Goal: Use online tool/utility: Utilize a website feature to perform a specific function

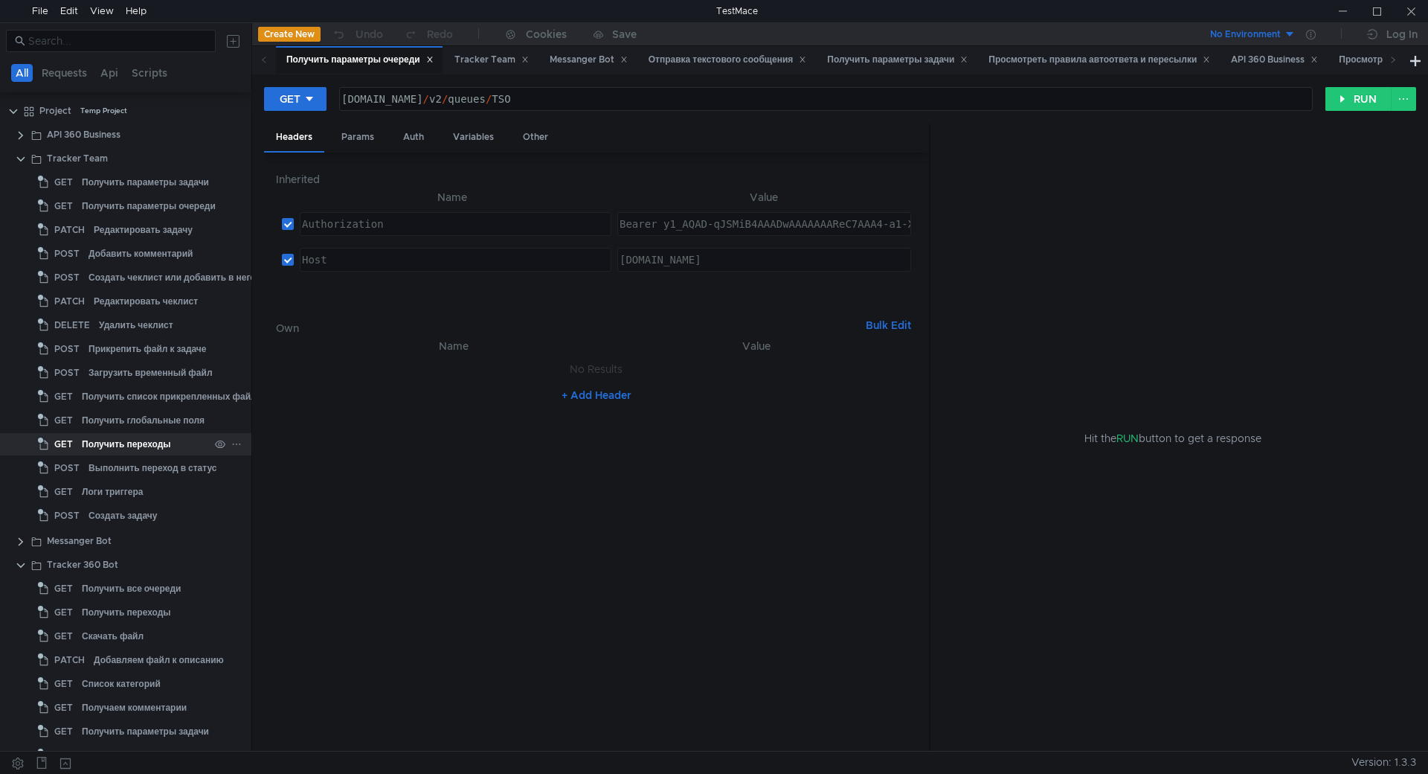
click at [132, 449] on div "Получить переходы" at bounding box center [126, 444] width 89 height 22
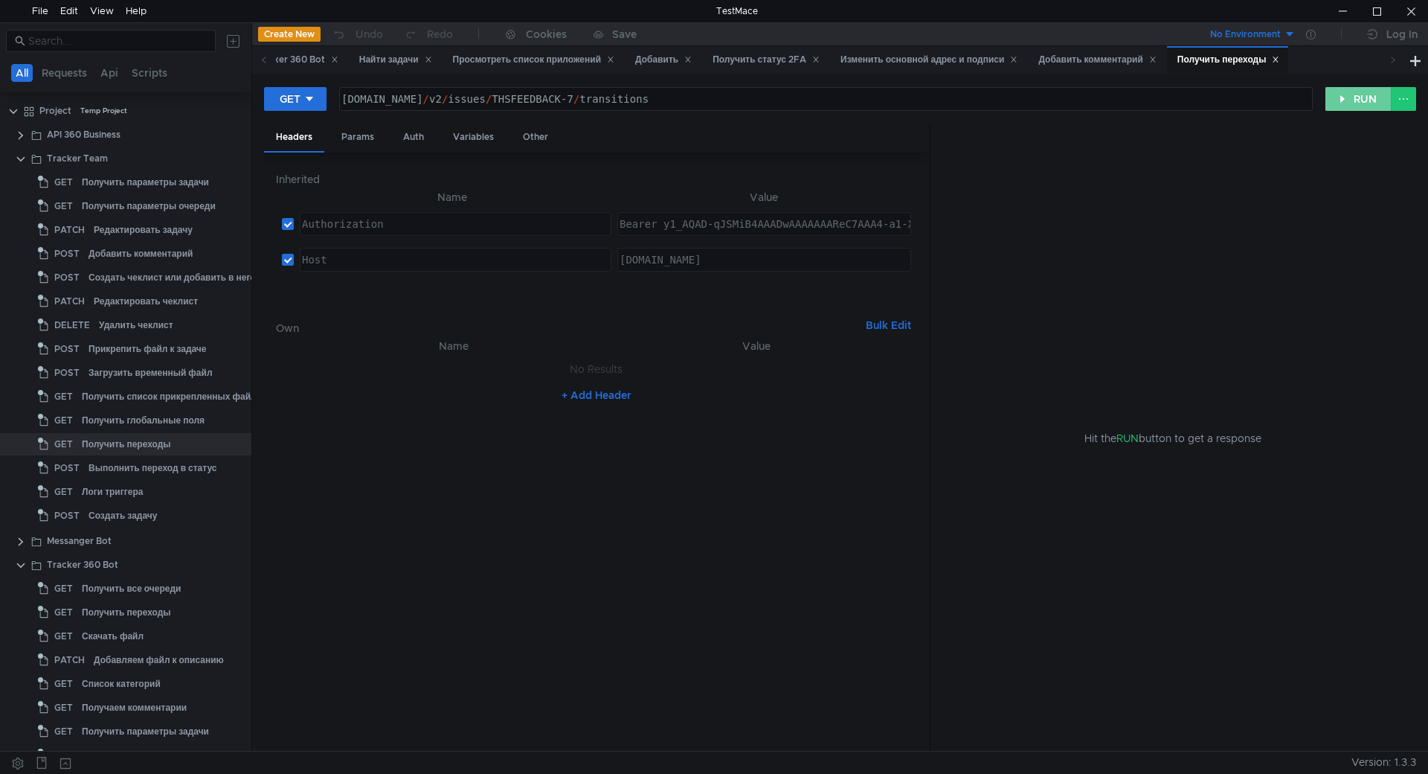
click at [1354, 99] on button "RUN" at bounding box center [1358, 99] width 66 height 24
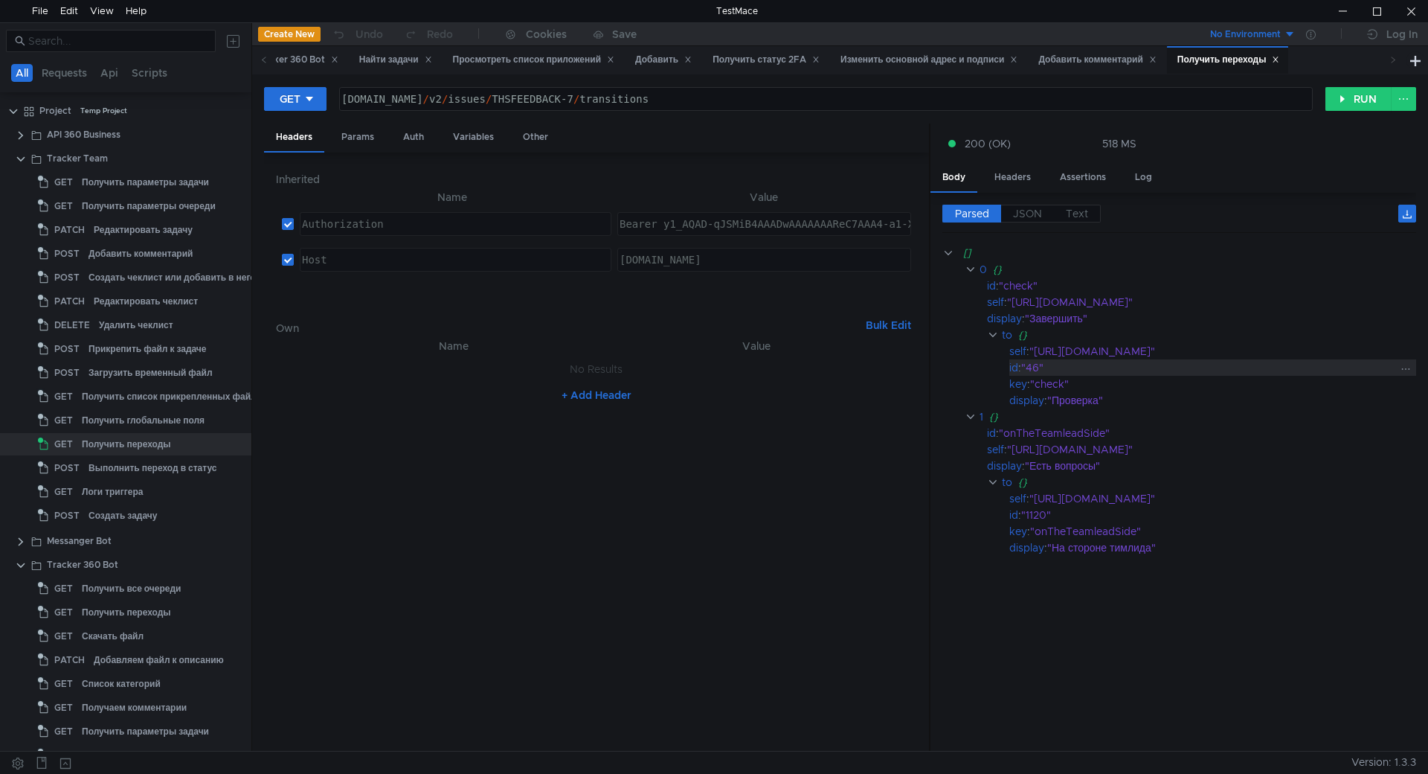
click at [1111, 370] on div ""46"" at bounding box center [1208, 367] width 374 height 16
click at [1101, 322] on div ""Завершить"" at bounding box center [1211, 318] width 372 height 16
click at [1082, 393] on div ""Проверка"" at bounding box center [1222, 400] width 350 height 16
click at [1249, 369] on div ""46"" at bounding box center [1208, 367] width 374 height 16
click at [150, 464] on div "Выполнить переход в статус" at bounding box center [153, 468] width 128 height 22
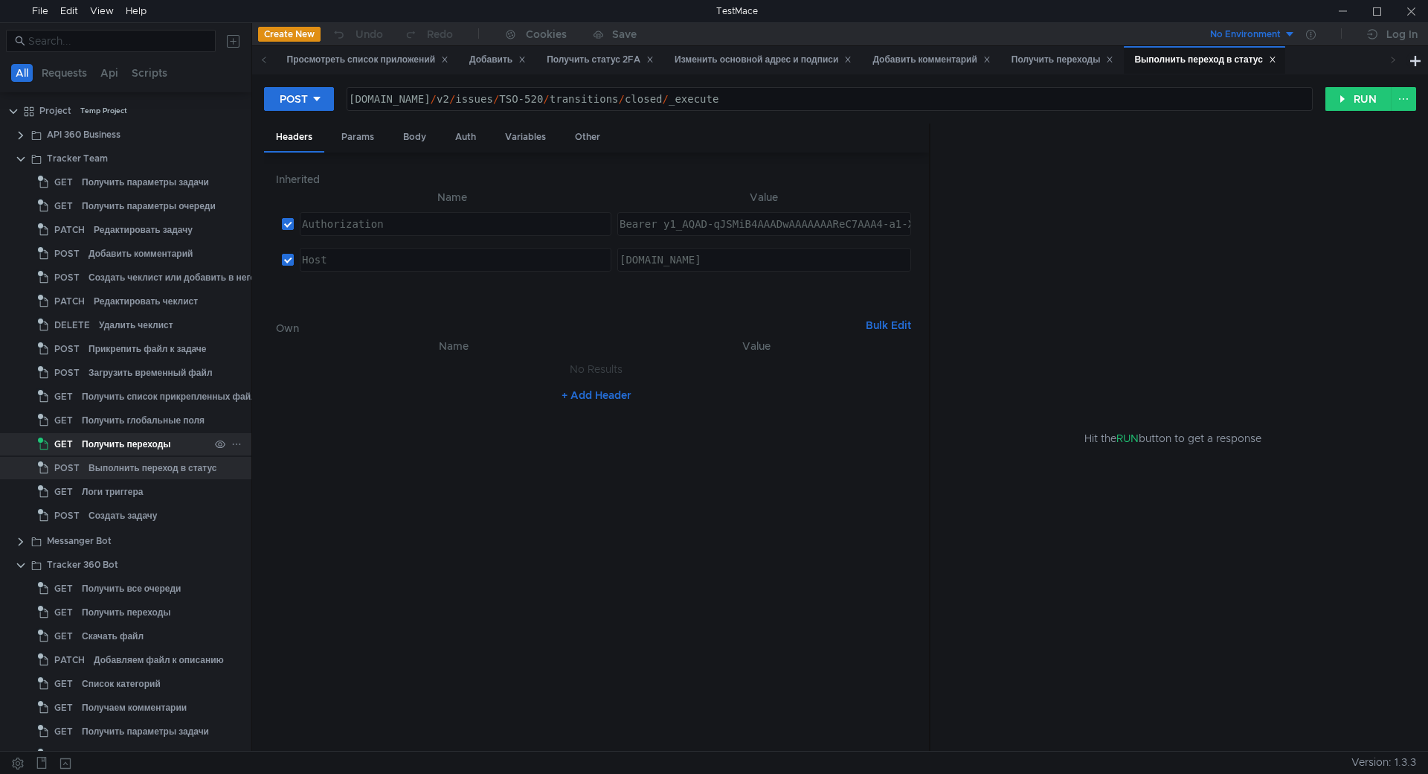
click at [123, 446] on div "Получить переходы" at bounding box center [126, 444] width 89 height 22
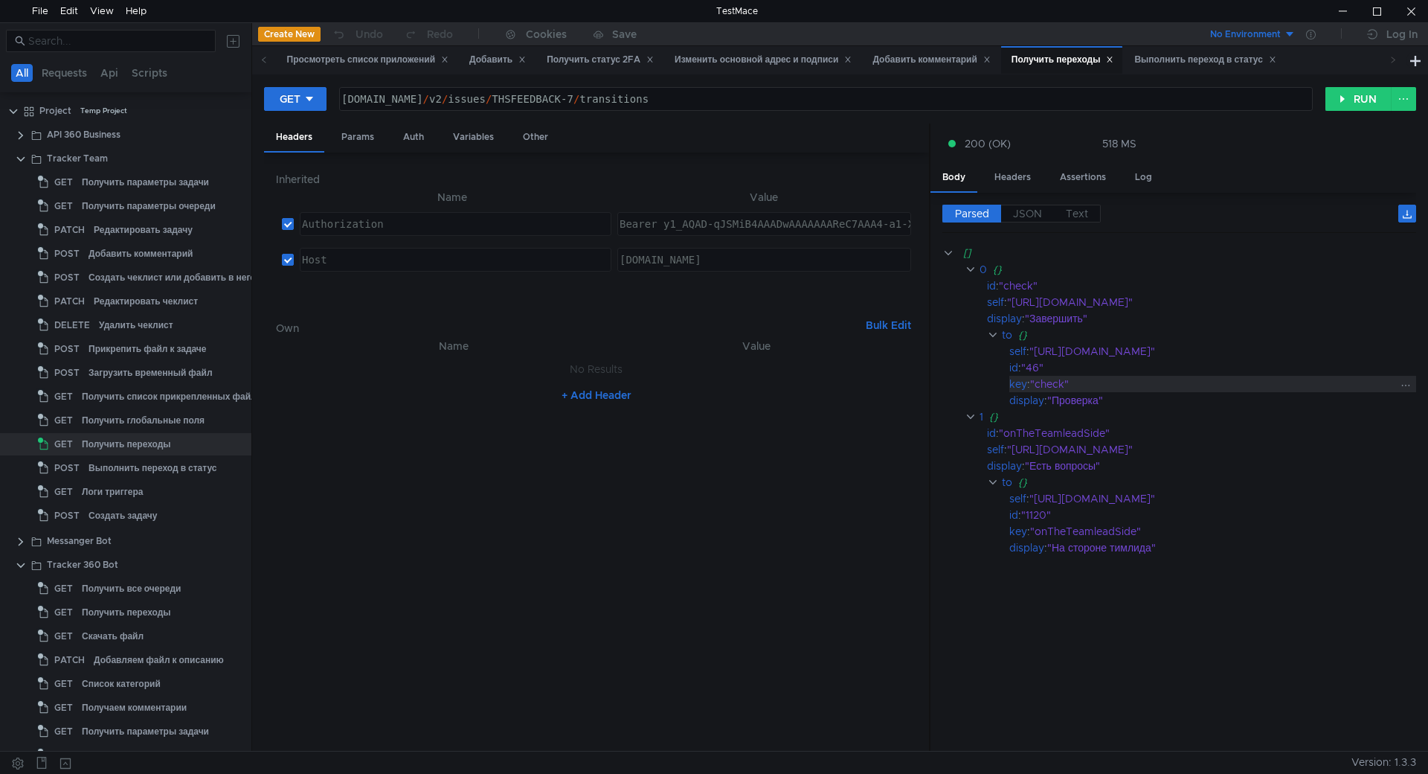
click at [1056, 385] on div ""check"" at bounding box center [1213, 384] width 366 height 16
click at [1057, 388] on div ""check"" at bounding box center [1213, 384] width 366 height 16
copy div "check"
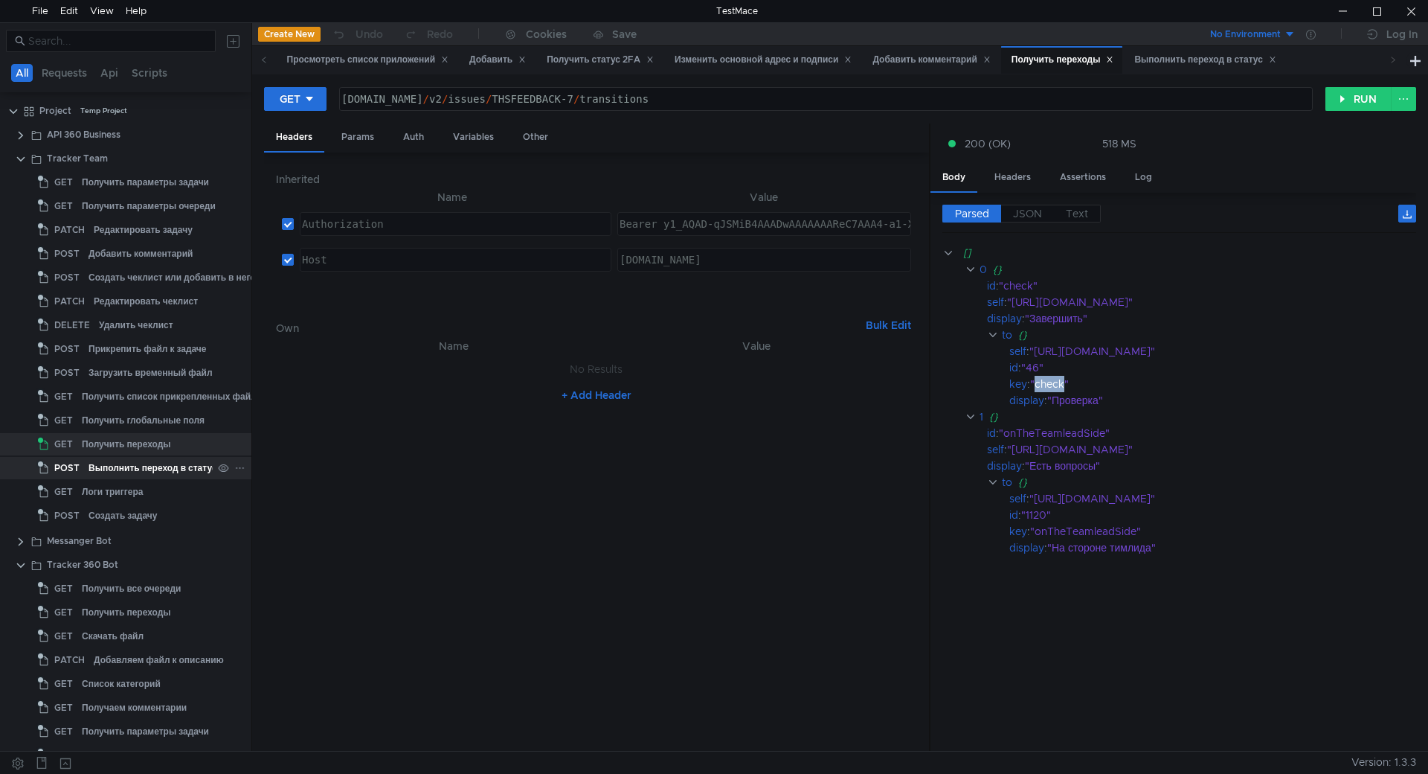
click at [123, 458] on div "Выполнить переход в статус" at bounding box center [153, 468] width 128 height 22
